Goal: Information Seeking & Learning: Check status

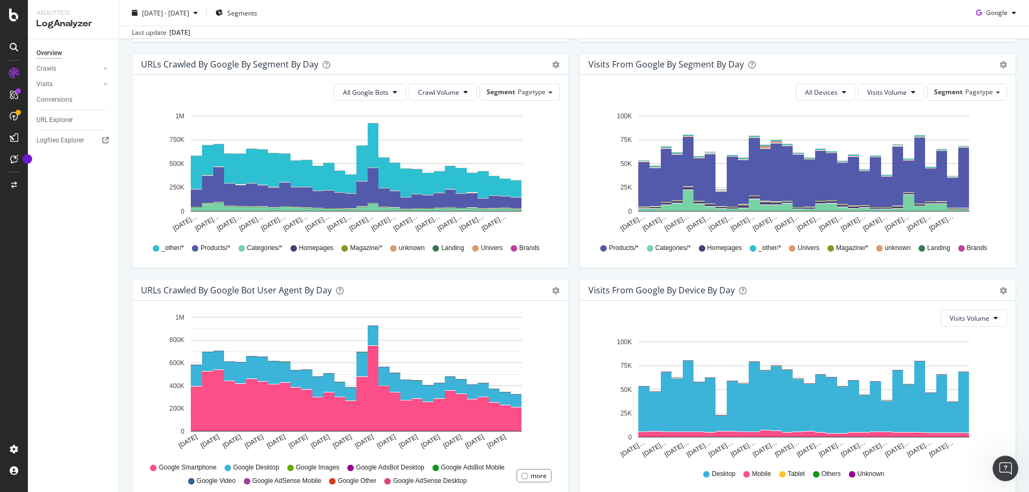
scroll to position [401, 0]
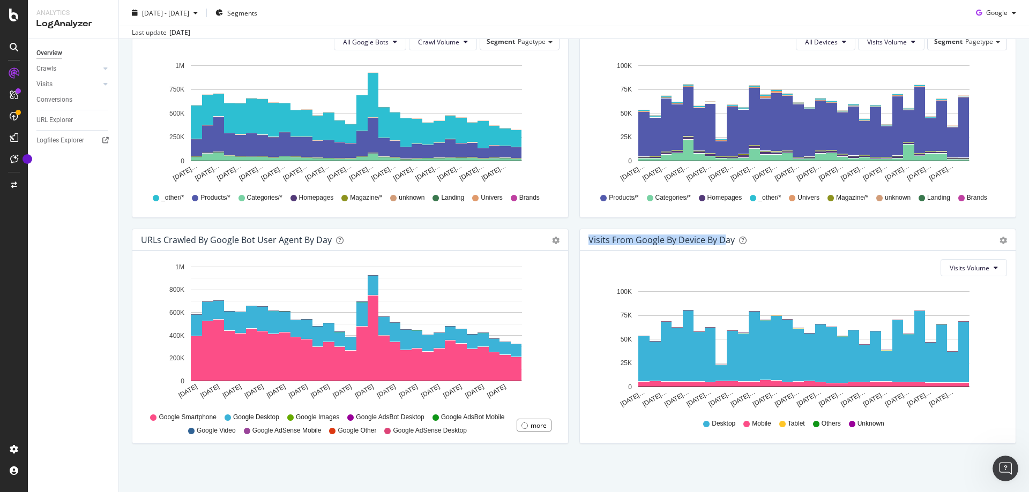
drag, startPoint x: 583, startPoint y: 242, endPoint x: 722, endPoint y: 237, distance: 138.9
click at [721, 237] on div "Visits From Google By Device By Day Timeline (by Value) Timeline (by Percentage…" at bounding box center [798, 239] width 436 height 21
click at [722, 237] on div "Visits From Google By Device By Day" at bounding box center [661, 240] width 146 height 11
drag, startPoint x: 729, startPoint y: 237, endPoint x: 582, endPoint y: 245, distance: 147.0
click at [582, 245] on div "Visits From Google By Device By Day Timeline (by Value) Timeline (by Percentage…" at bounding box center [798, 239] width 436 height 21
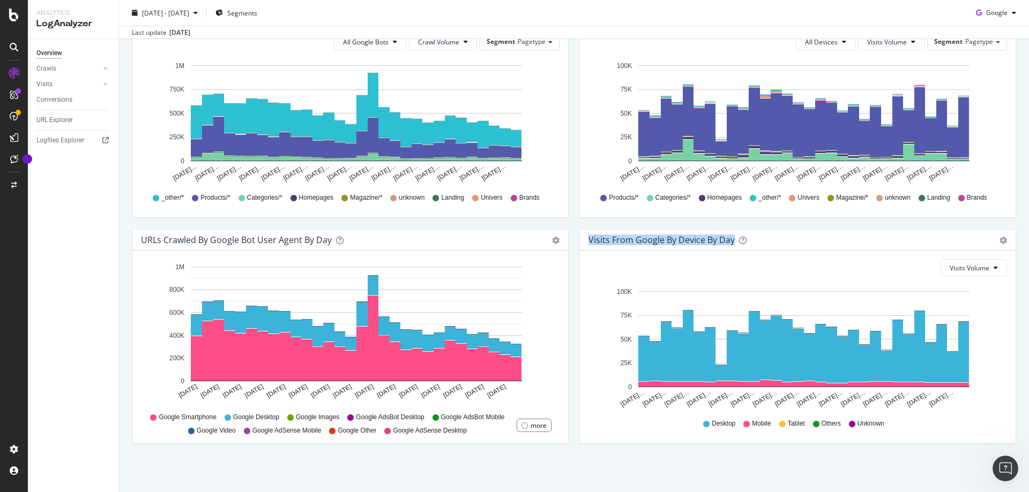
click at [582, 245] on div "Visits From Google By Device By Day Timeline (by Value) Timeline (by Percentage…" at bounding box center [798, 239] width 436 height 21
drag, startPoint x: 584, startPoint y: 245, endPoint x: 732, endPoint y: 241, distance: 149.0
click at [732, 241] on div "Visits From Google By Device By Day" at bounding box center [785, 240] width 395 height 11
click at [721, 242] on div "Visits From Google By Device By Day" at bounding box center [661, 240] width 146 height 11
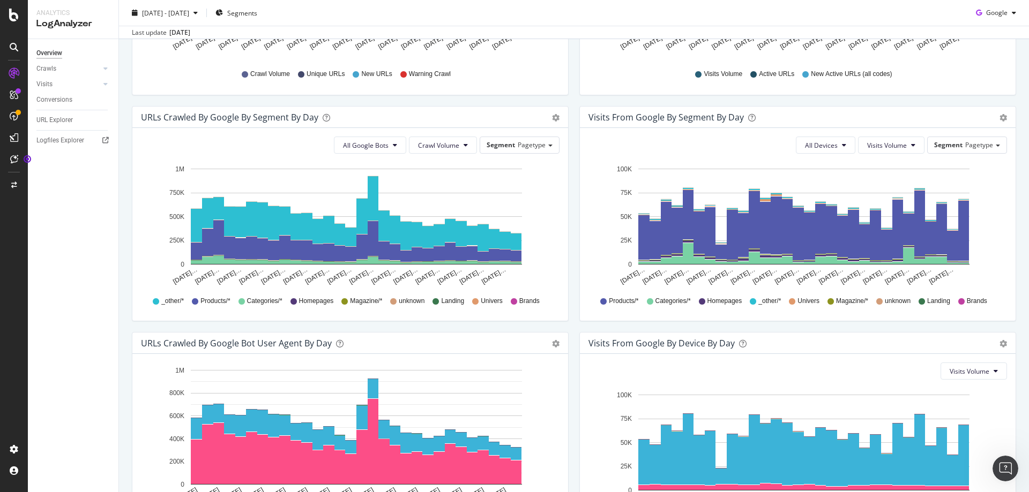
scroll to position [322, 0]
